Goal: Information Seeking & Learning: Learn about a topic

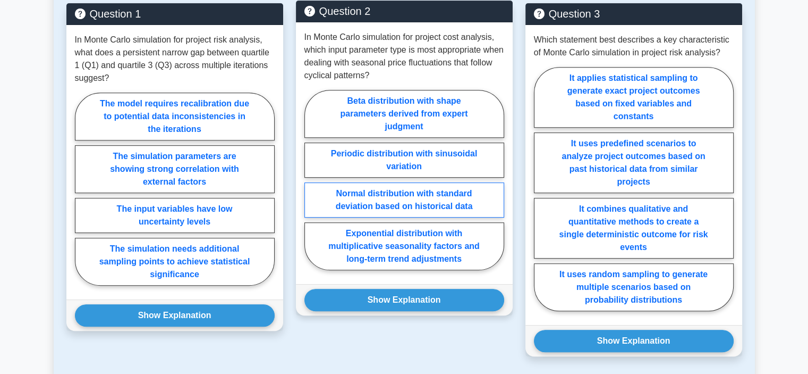
scroll to position [478, 0]
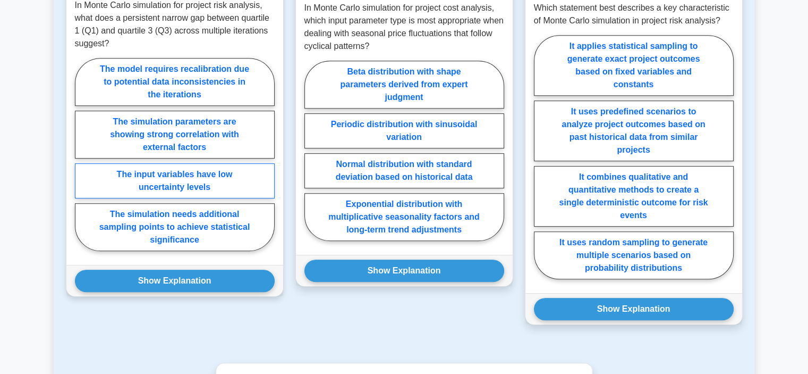
drag, startPoint x: 247, startPoint y: 184, endPoint x: 242, endPoint y: 196, distance: 12.6
click at [247, 184] on label "The input variables have low uncertainty levels" at bounding box center [175, 180] width 200 height 35
click at [82, 161] on input "The input variables have low uncertainty levels" at bounding box center [78, 157] width 7 height 7
radio input "true"
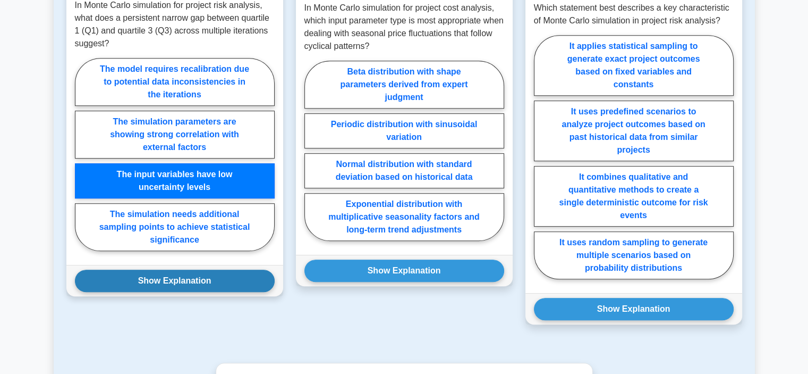
click at [258, 276] on button "Show Explanation" at bounding box center [175, 280] width 200 height 22
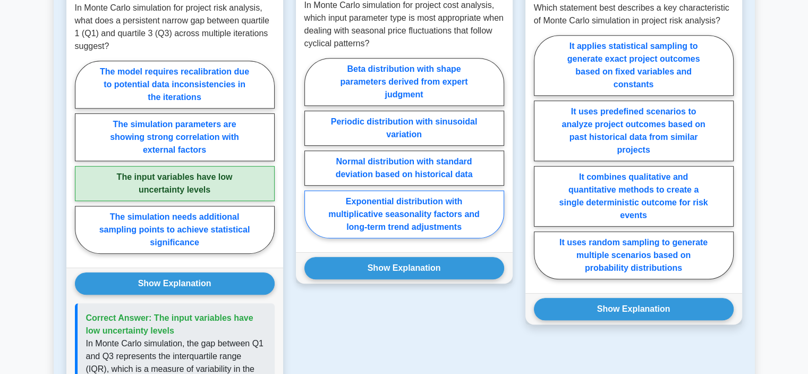
click at [483, 217] on label "Exponential distribution with multiplicative seasonality factors and long-term …" at bounding box center [404, 214] width 200 height 48
click at [311, 155] on input "Exponential distribution with multiplicative seasonality factors and long-term …" at bounding box center [307, 151] width 7 height 7
radio input "true"
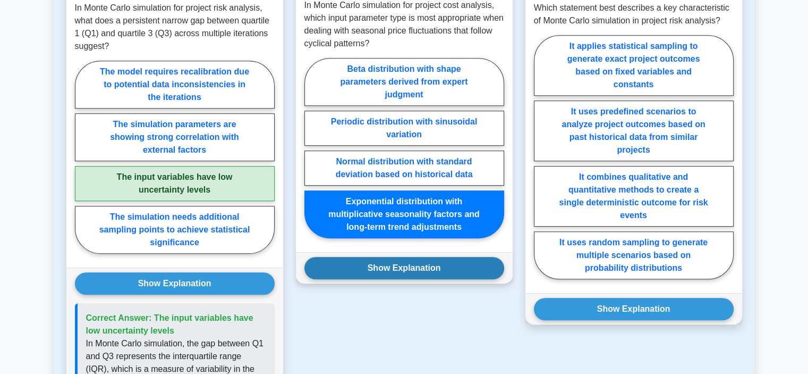
click at [460, 266] on button "Show Explanation" at bounding box center [404, 268] width 200 height 22
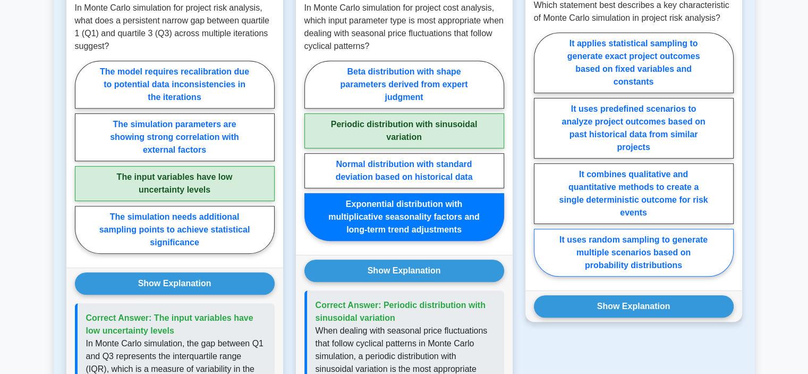
click at [693, 250] on label "It uses random sampling to generate multiple scenarios based on probability dis…" at bounding box center [634, 253] width 200 height 48
click at [541, 161] on input "It uses random sampling to generate multiple scenarios based on probability dis…" at bounding box center [537, 157] width 7 height 7
radio input "true"
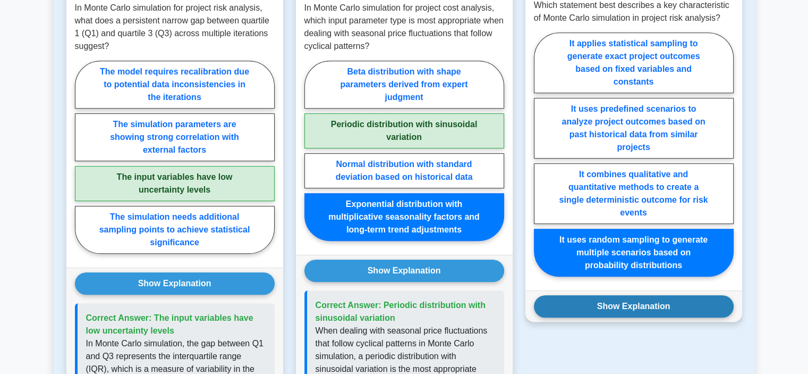
click at [680, 304] on button "Show Explanation" at bounding box center [634, 306] width 200 height 22
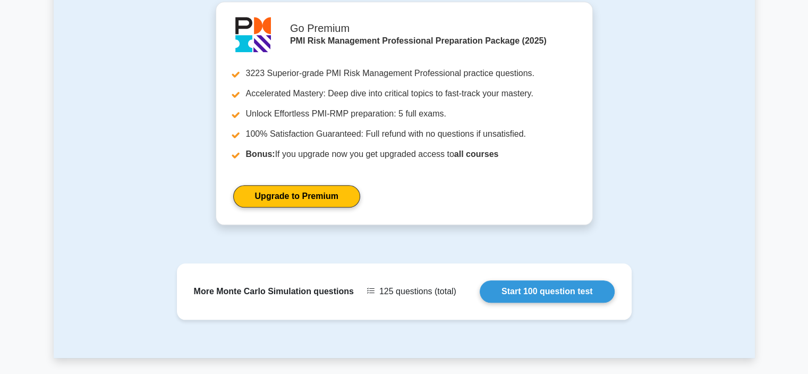
scroll to position [1295, 0]
